Goal: Task Accomplishment & Management: Use online tool/utility

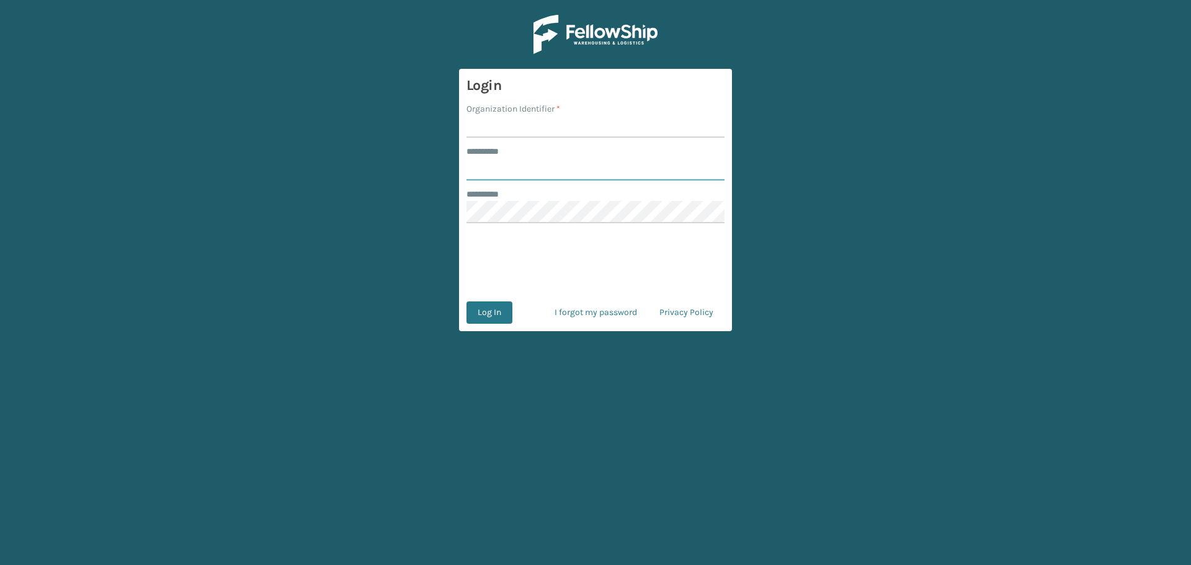
type input "********"
click at [574, 130] on input "Organization Identifier *" at bounding box center [595, 126] width 258 height 22
type input "MilliardLV"
click at [499, 310] on button "Log In" at bounding box center [489, 312] width 46 height 22
type input "********"
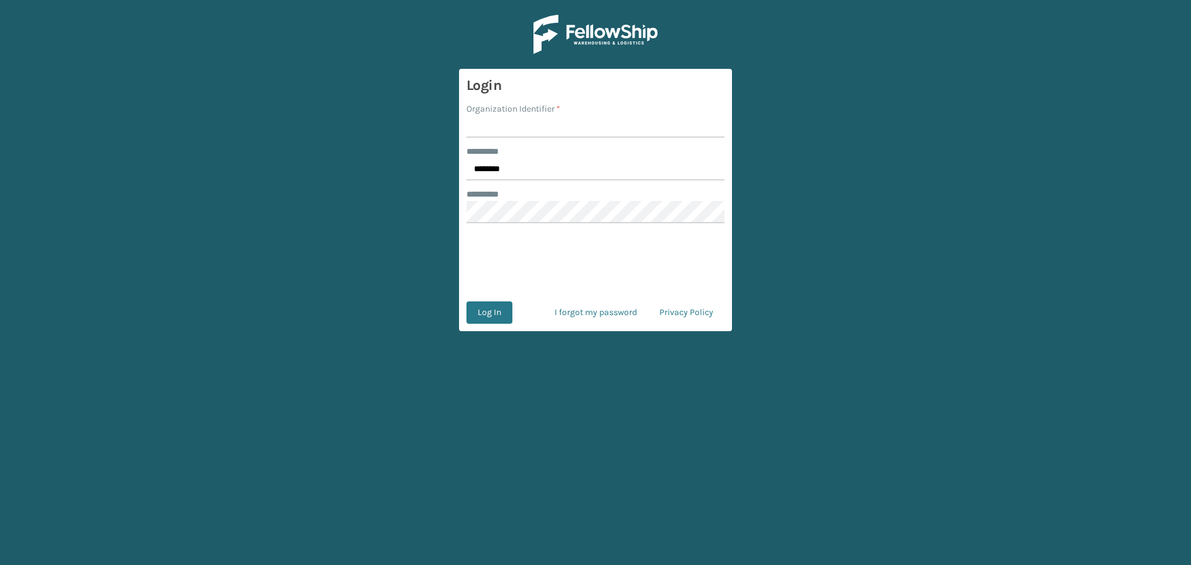
click at [491, 117] on input "Organization Identifier *" at bounding box center [595, 126] width 258 height 22
type input "MilliardLV"
click at [485, 314] on button "Log In" at bounding box center [489, 312] width 46 height 22
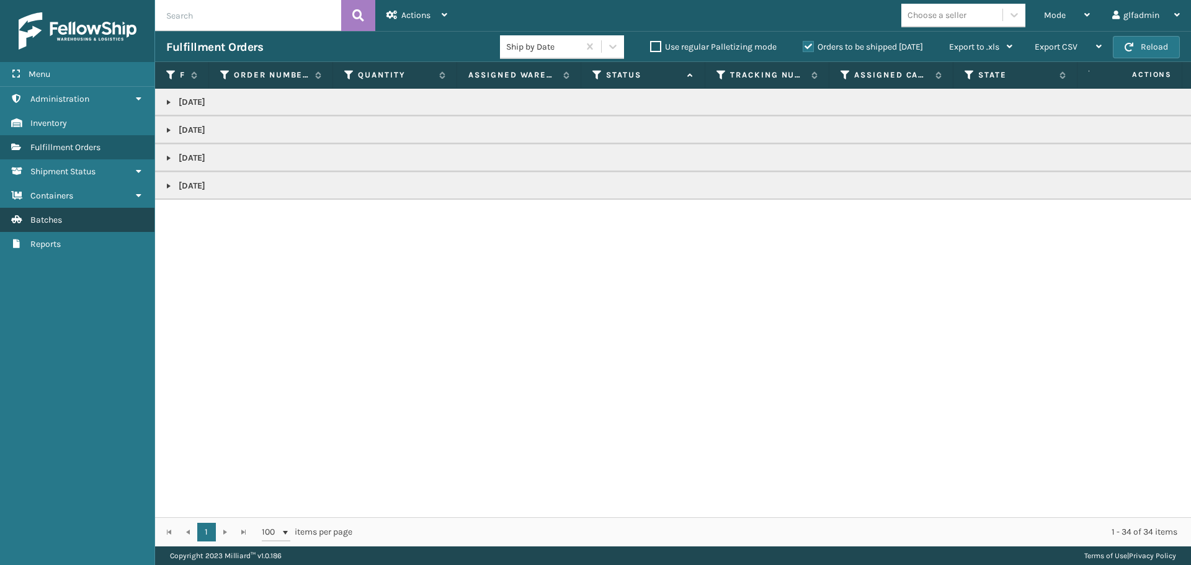
click at [76, 224] on link "Batches" at bounding box center [77, 220] width 154 height 24
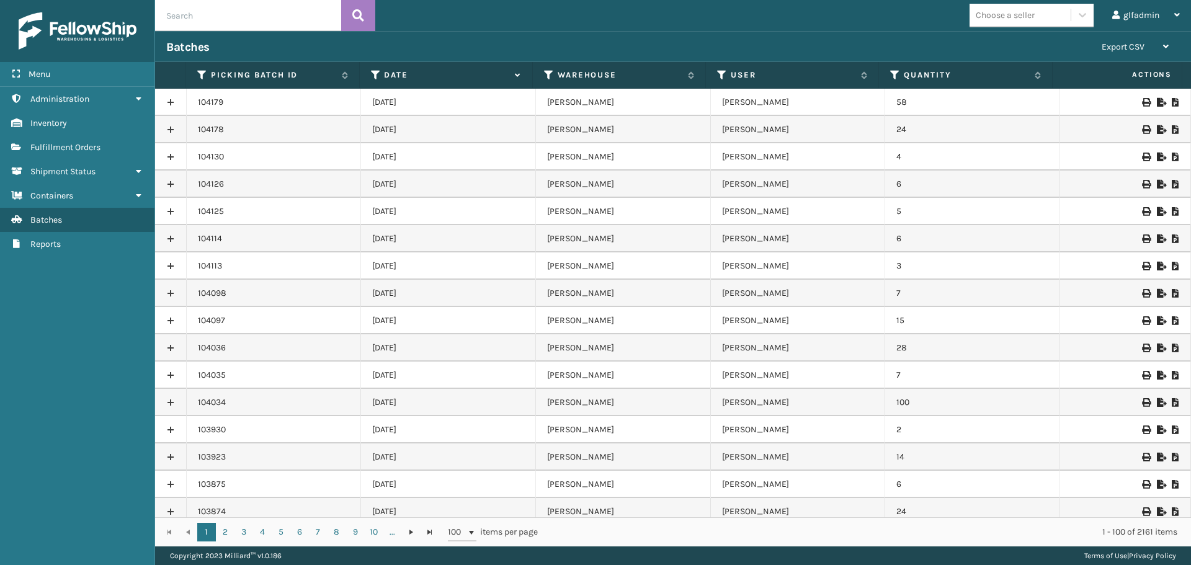
click at [1157, 132] on icon at bounding box center [1160, 129] width 7 height 9
click at [1157, 99] on icon at bounding box center [1160, 102] width 7 height 9
